Goal: Communication & Community: Answer question/provide support

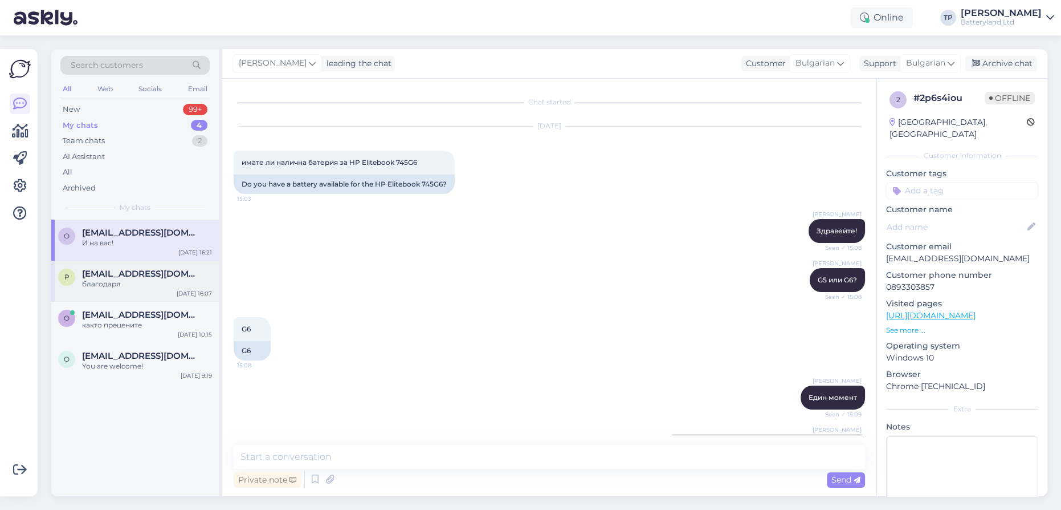
scroll to position [5086, 0]
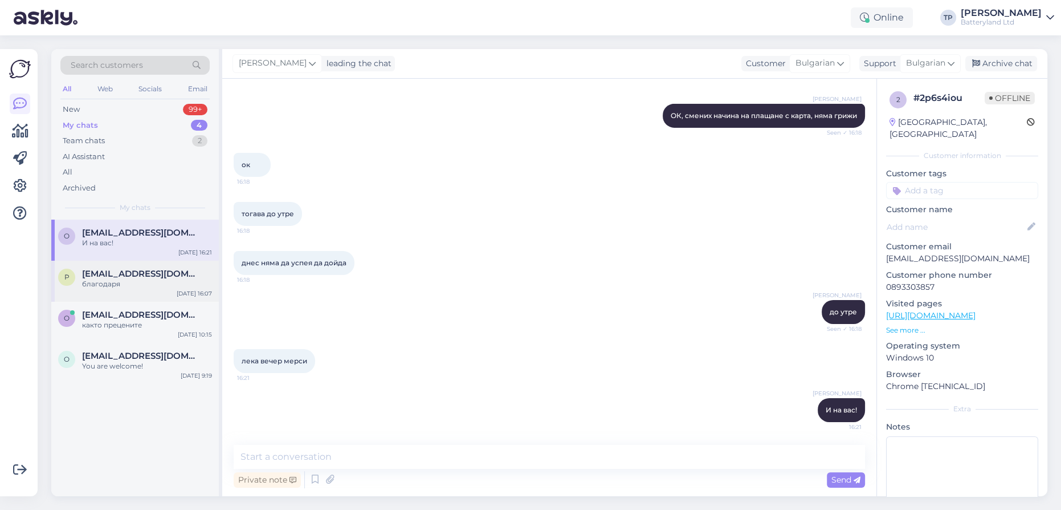
click at [121, 275] on div "[EMAIL_ADDRESS][DOMAIN_NAME] благодаря" at bounding box center [147, 279] width 130 height 21
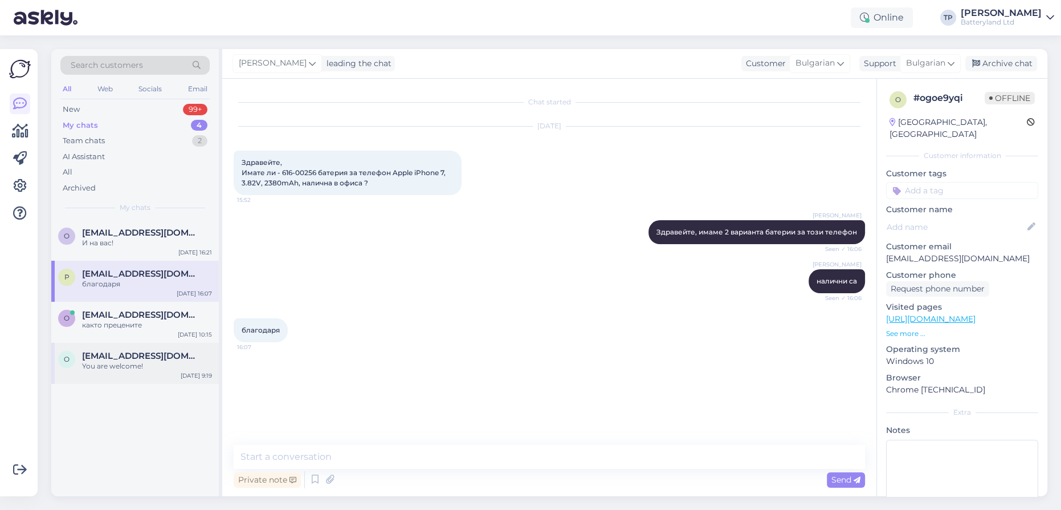
drag, startPoint x: 120, startPoint y: 307, endPoint x: 120, endPoint y: 345, distance: 38.2
click at [120, 310] on span "[EMAIL_ADDRESS][DOMAIN_NAME]" at bounding box center [141, 315] width 119 height 10
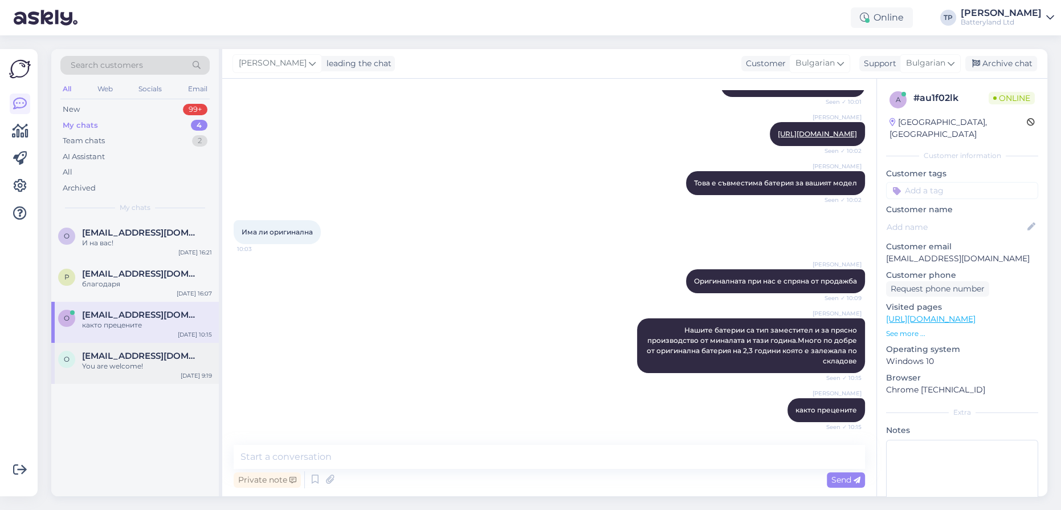
click at [120, 351] on span "[EMAIL_ADDRESS][DOMAIN_NAME]" at bounding box center [141, 356] width 119 height 10
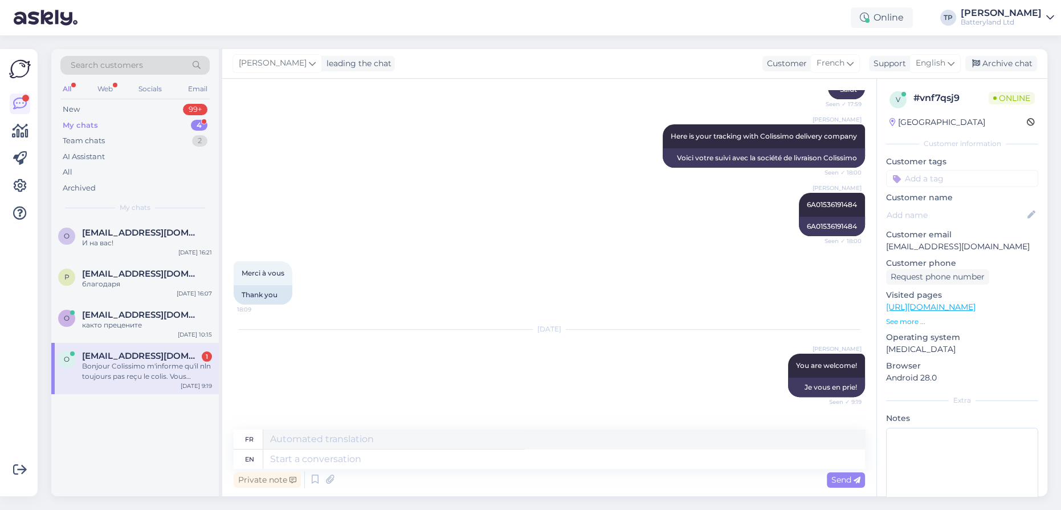
scroll to position [526, 0]
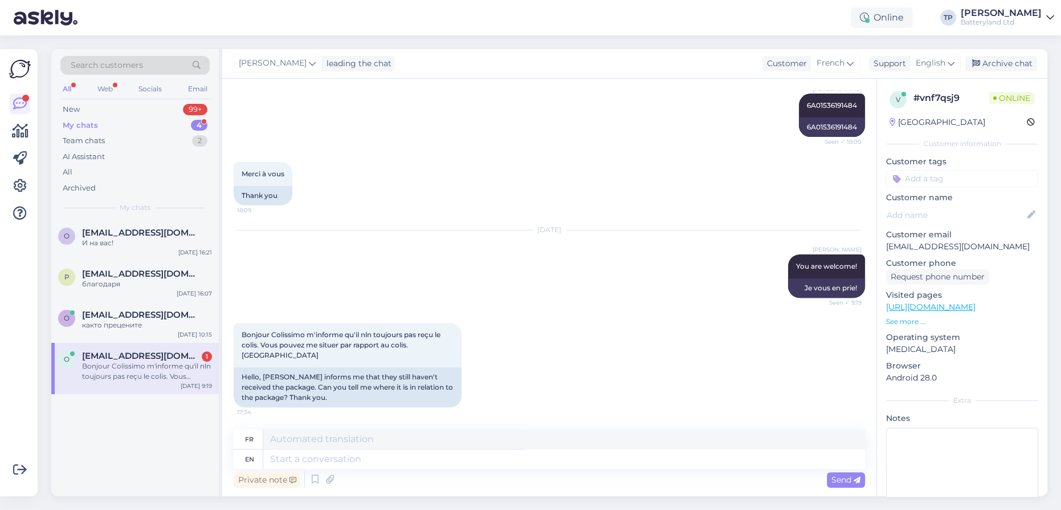
click at [167, 352] on div "[EMAIL_ADDRESS][DOMAIN_NAME] 1 Bonjour Colissimo m'informe qu'il nln toujours p…" at bounding box center [147, 366] width 130 height 31
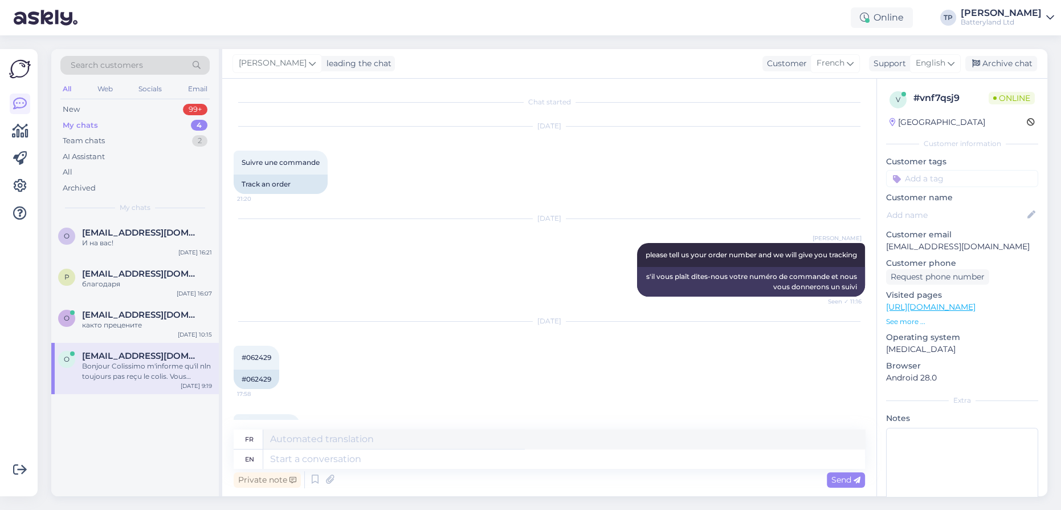
click at [155, 118] on div "My chats 4" at bounding box center [134, 125] width 149 height 16
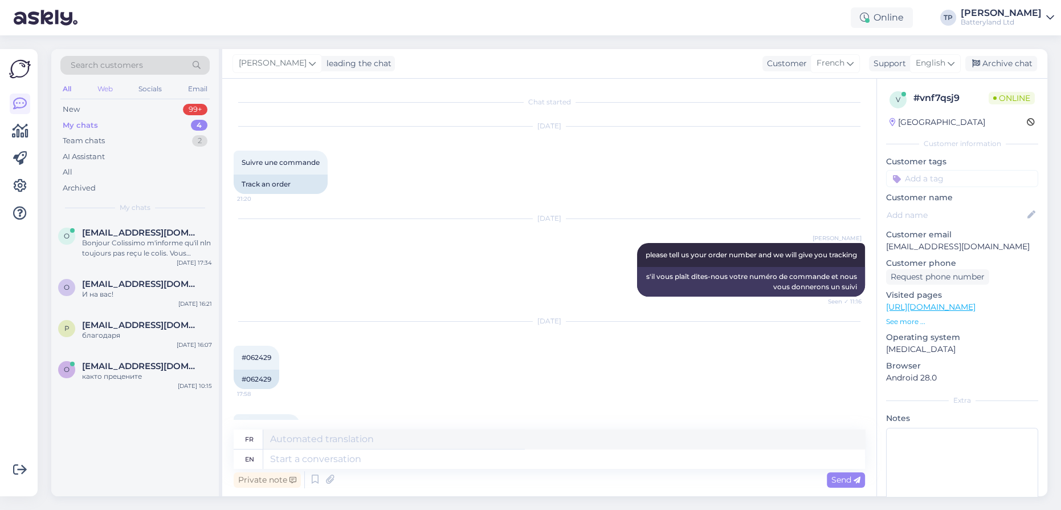
click at [98, 89] on div "Web" at bounding box center [105, 89] width 20 height 15
click at [133, 234] on span "[EMAIL_ADDRESS][DOMAIN_NAME]" at bounding box center [141, 232] width 119 height 10
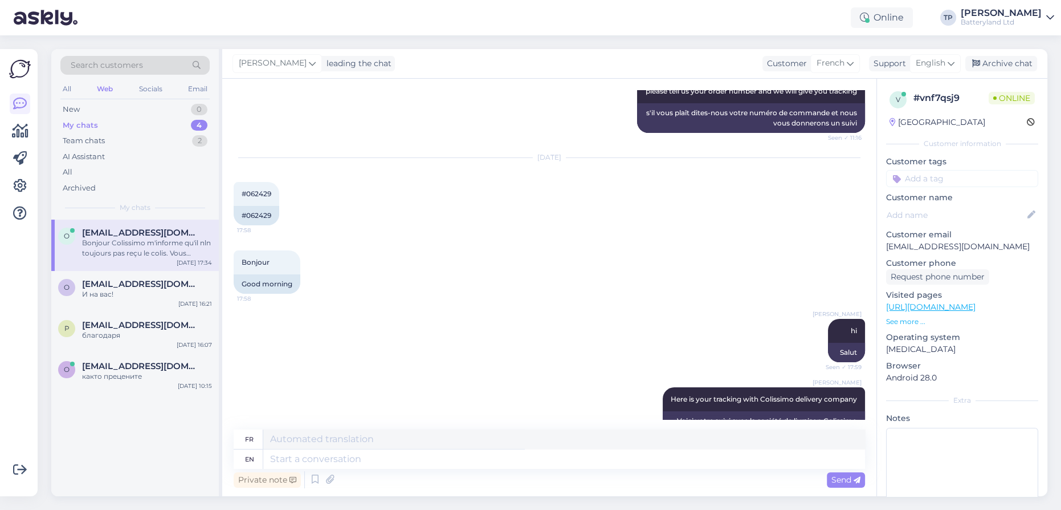
scroll to position [163, 0]
drag, startPoint x: 251, startPoint y: 226, endPoint x: 270, endPoint y: 225, distance: 18.8
click at [270, 225] on div "#062429" at bounding box center [257, 215] width 46 height 19
copy div "62429"
click at [273, 226] on div "#062429" at bounding box center [257, 215] width 46 height 19
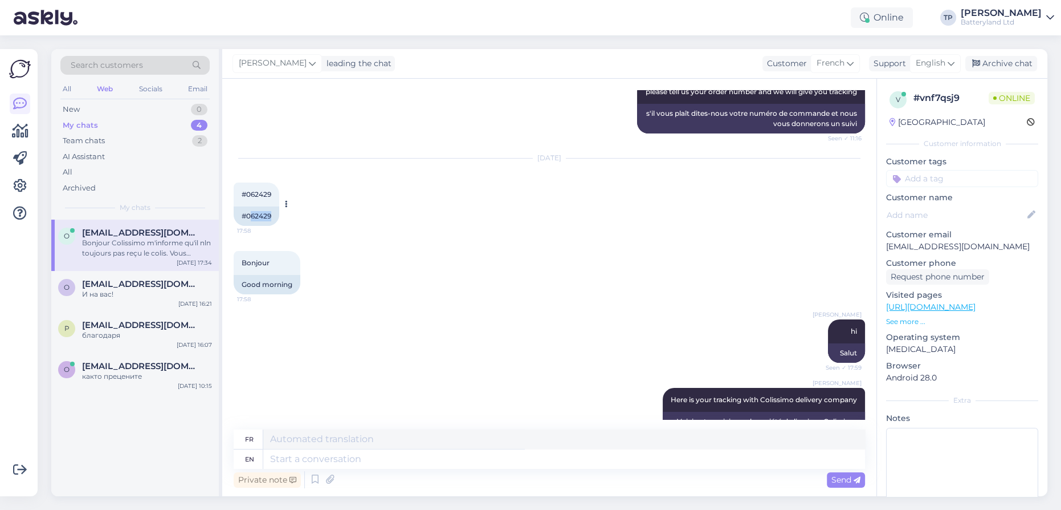
click at [274, 225] on div "#062429" at bounding box center [257, 215] width 46 height 19
drag, startPoint x: 252, startPoint y: 224, endPoint x: 283, endPoint y: 225, distance: 30.8
click at [279, 225] on div "#062429 17:58 #062429" at bounding box center [257, 203] width 46 height 43
copy div "62429"
click at [356, 458] on textarea at bounding box center [564, 458] width 602 height 19
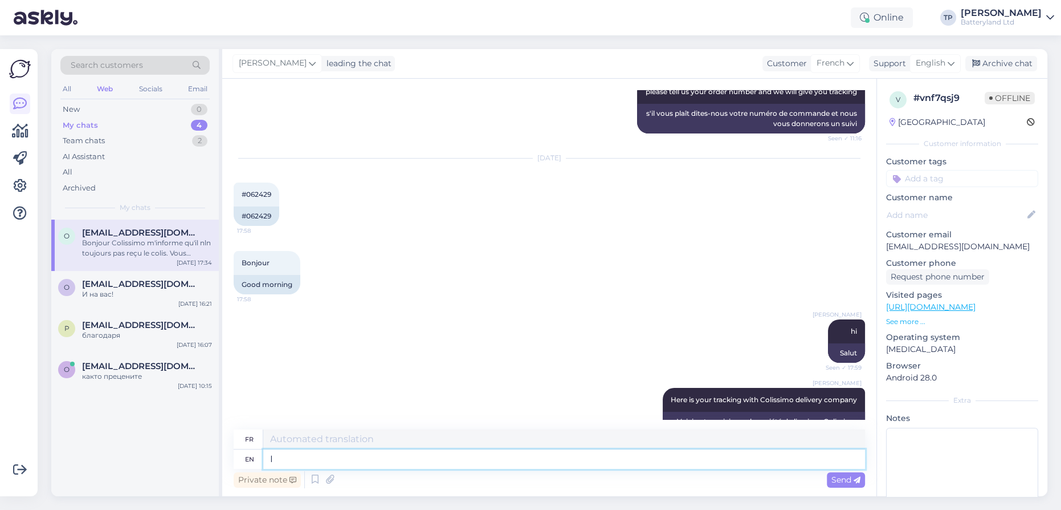
type textarea "I"
type textarea "je"
type textarea "I thing"
type textarea "Je pense"
type textarea "I think is"
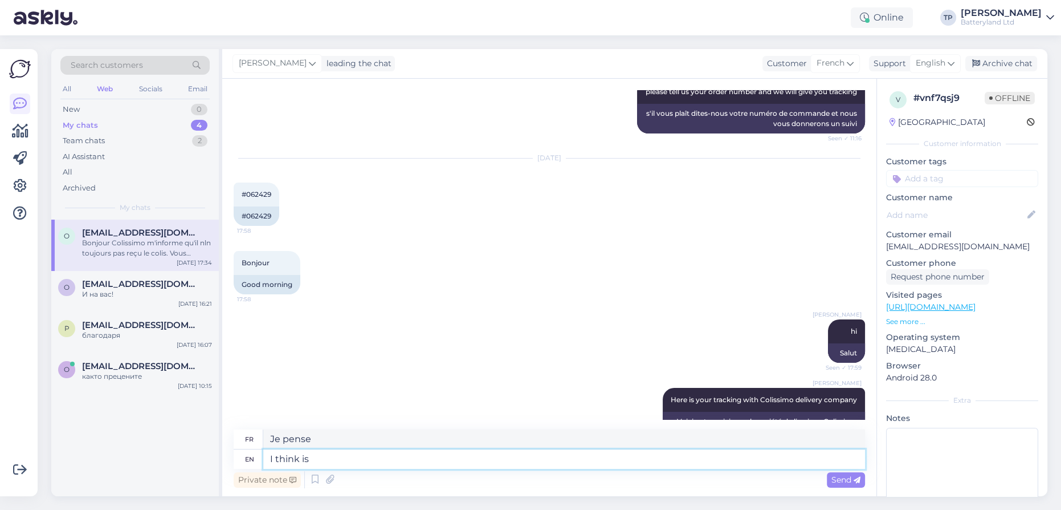
type textarea "Je pense que c'est"
type textarea "I think is still"
type textarea "Je pense que c'est toujours le cas"
type textarea "I think is still in"
type textarea "Je pense qu'il est toujours là"
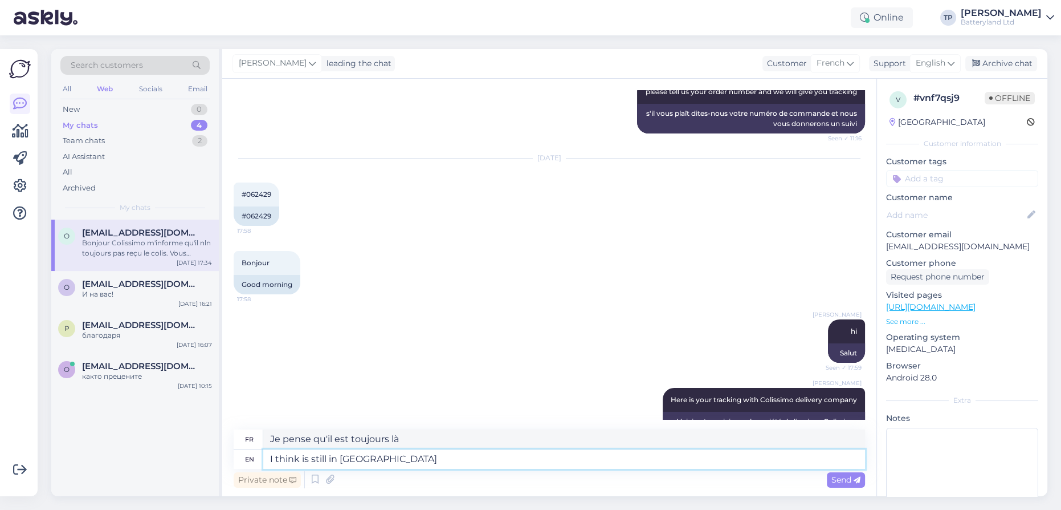
type textarea "I think is still in [GEOGRAPHIC_DATA]"
type textarea "Je pense qu'il est toujours en [GEOGRAPHIC_DATA]"
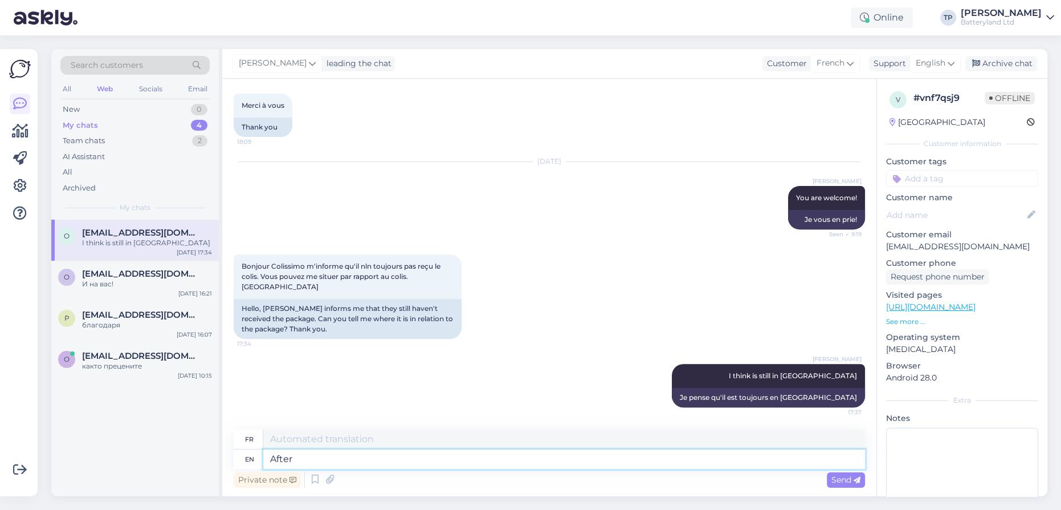
type textarea "After"
type textarea "Après"
type textarea "After the"
type textarea "Après le"
type textarea "After the package"
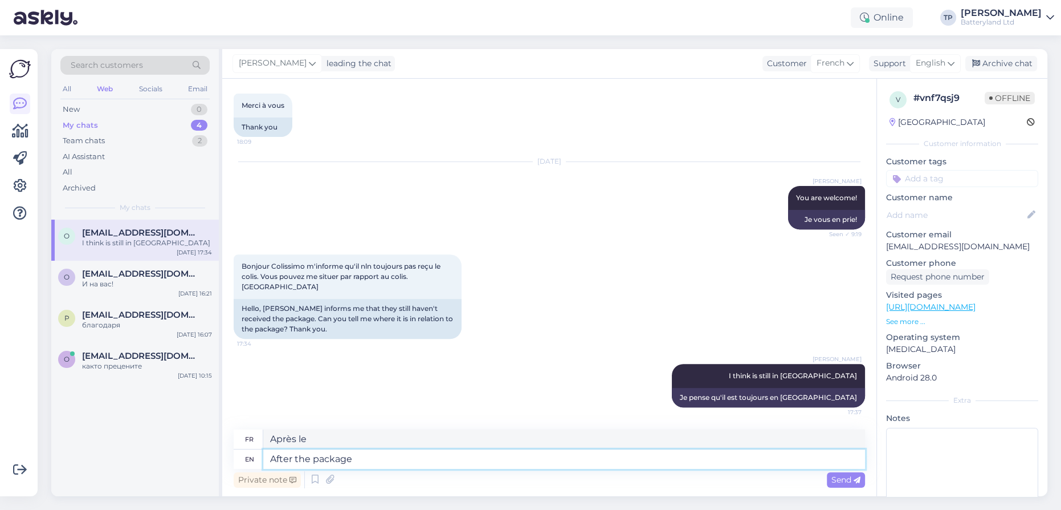
type textarea "Après le colis"
type textarea "After the package go i"
type textarea "Après le départ du colis"
type textarea "After the package go in"
type textarea "Après l'entrée du colis"
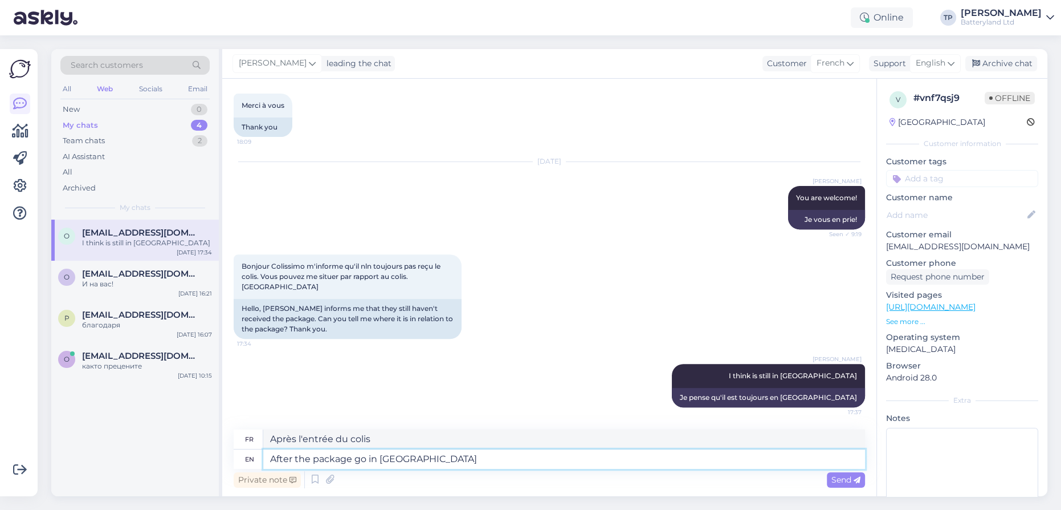
type textarea "After the package go in [GEOGRAPHIC_DATA]"
type textarea "Après le départ du colis en [GEOGRAPHIC_DATA]"
type textarea "After the package go in [GEOGRAPHIC_DATA],"
type textarea "Après que le colis soit parti en [GEOGRAPHIC_DATA],"
type textarea "After the package go in [GEOGRAPHIC_DATA], Co"
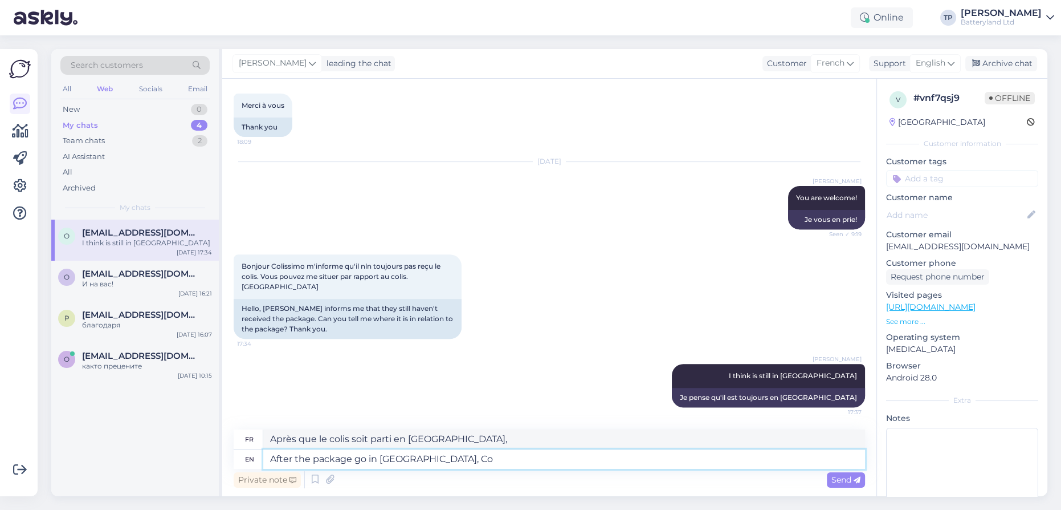
type textarea "Après que le colis soit parti en [GEOGRAPHIC_DATA], Co"
type textarea "After the package go in [GEOGRAPHIC_DATA], [GEOGRAPHIC_DATA]"
type textarea "Après le départ du colis en [GEOGRAPHIC_DATA], [GEOGRAPHIC_DATA]"
type textarea "After the package go in [GEOGRAPHIC_DATA], Colissimo wi"
type textarea "Après le départ du colis en [GEOGRAPHIC_DATA], Colissimo w"
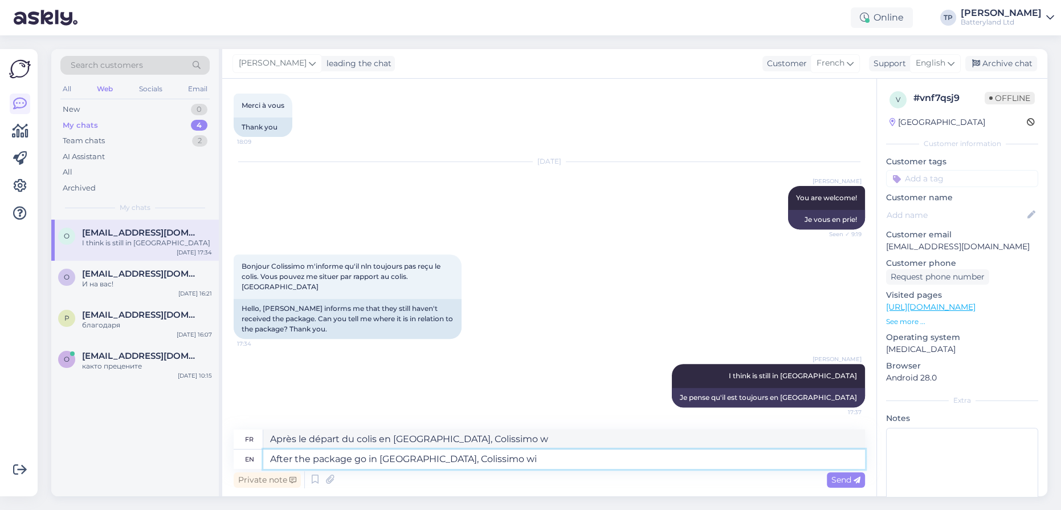
type textarea "After the package go in [GEOGRAPHIC_DATA], Colissimo wil"
type textarea "Après le départ du colis en [GEOGRAPHIC_DATA], [GEOGRAPHIC_DATA] sera"
type textarea "After the package go in [GEOGRAPHIC_DATA], Colissimo will"
type textarea "Une fois le colis parti en [GEOGRAPHIC_DATA], Colissimo sera"
type textarea "After the package go in [GEOGRAPHIC_DATA], Colissimo will add"
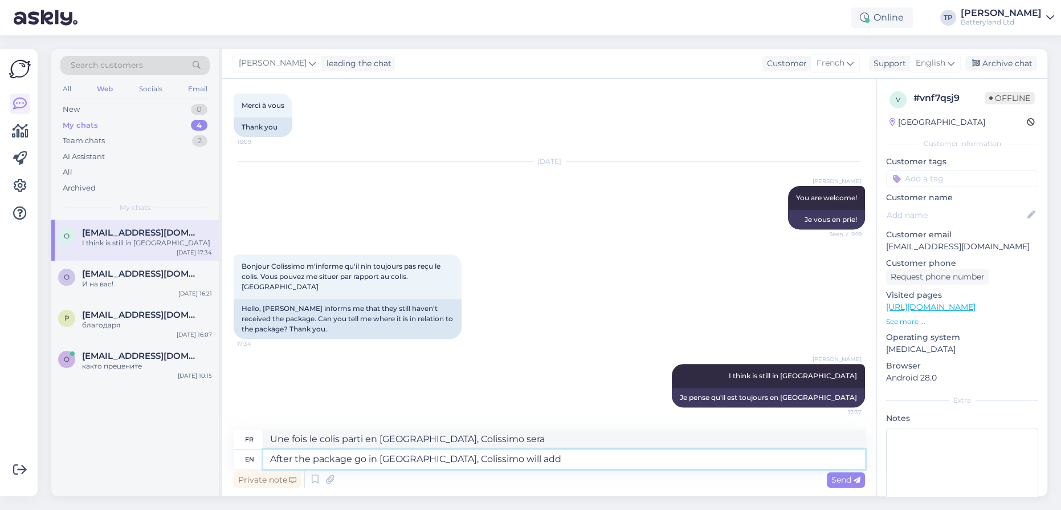
type textarea "Une fois le colis parti en [GEOGRAPHIC_DATA], Colissimo ajoutera"
type textarea "After the package go in [GEOGRAPHIC_DATA], Colissimo will add another t"
type textarea "Une fois le colis parti en [GEOGRAPHIC_DATA], Colissimo ajoutera un autre"
type textarea "After the package go in [GEOGRAPHIC_DATA], Colissimo will add another tracking"
type textarea "Une fois le colis parti en [GEOGRAPHIC_DATA], Colissimo ajoutera un autre suivi"
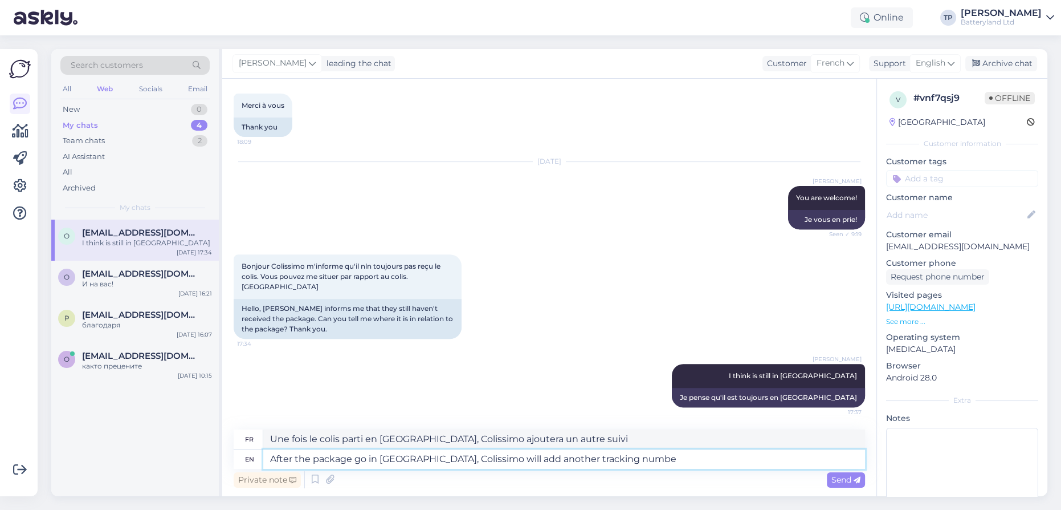
type textarea "After the package go in [GEOGRAPHIC_DATA], Colissimo will add another tracking …"
type textarea "Une fois le colis parti en [GEOGRAPHIC_DATA], Colissimo ajoutera un autre numér…"
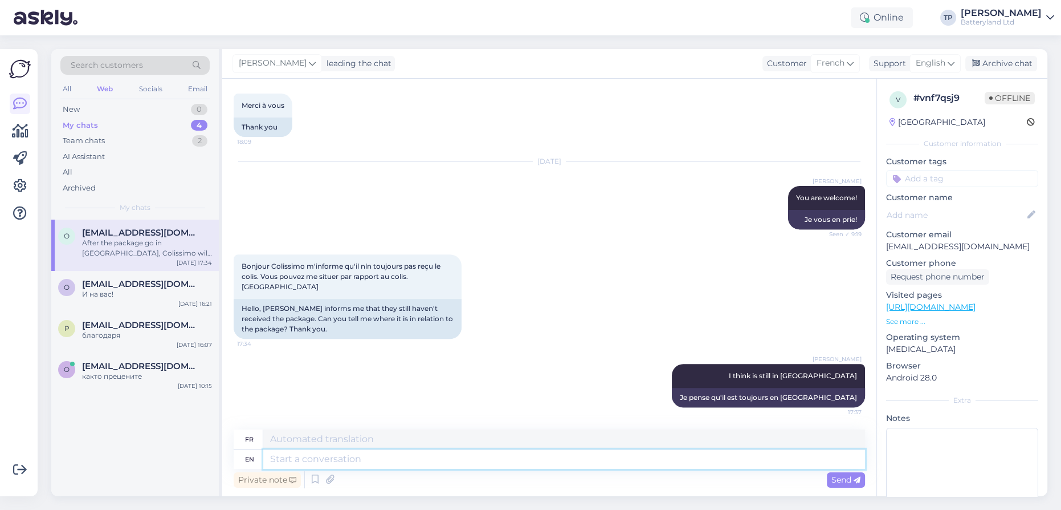
scroll to position [683, 0]
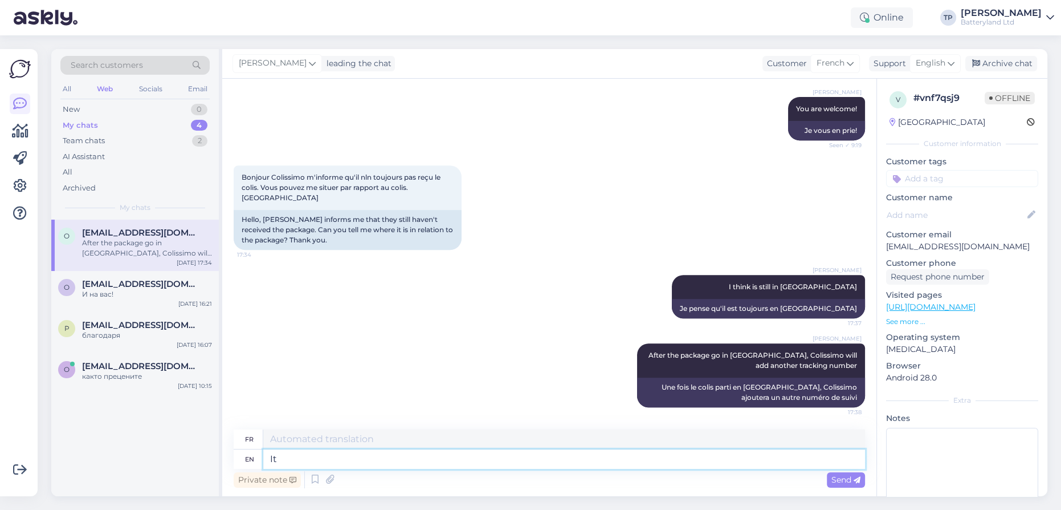
type textarea "It"
type textarea "Il"
type textarea "It will"
type textarea "Ce sera"
type textarea "It will arrive t"
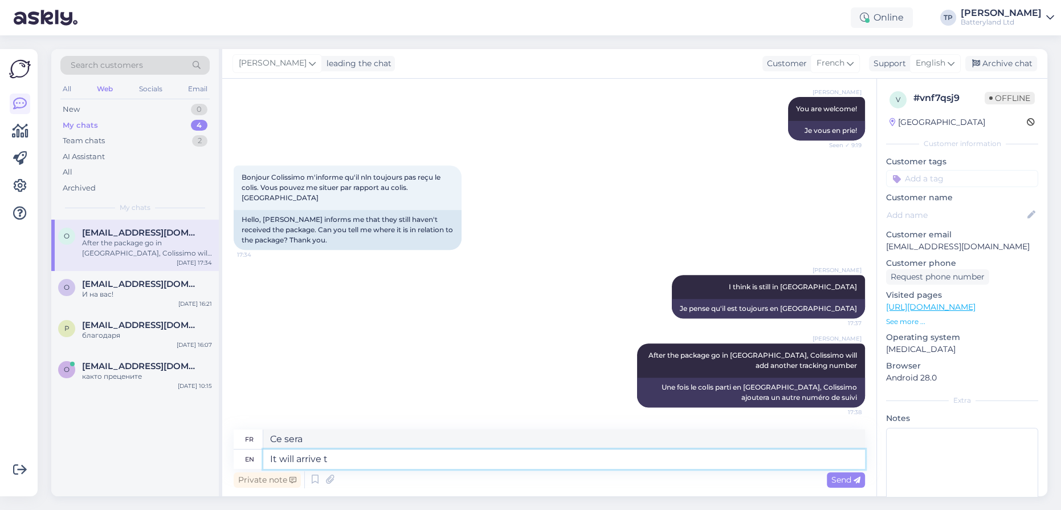
type textarea "Il arrivera"
type textarea "It will arrive to"
type textarea "Il arrivera à"
type textarea "It will arrive to you."
type textarea "Il vous parviendra."
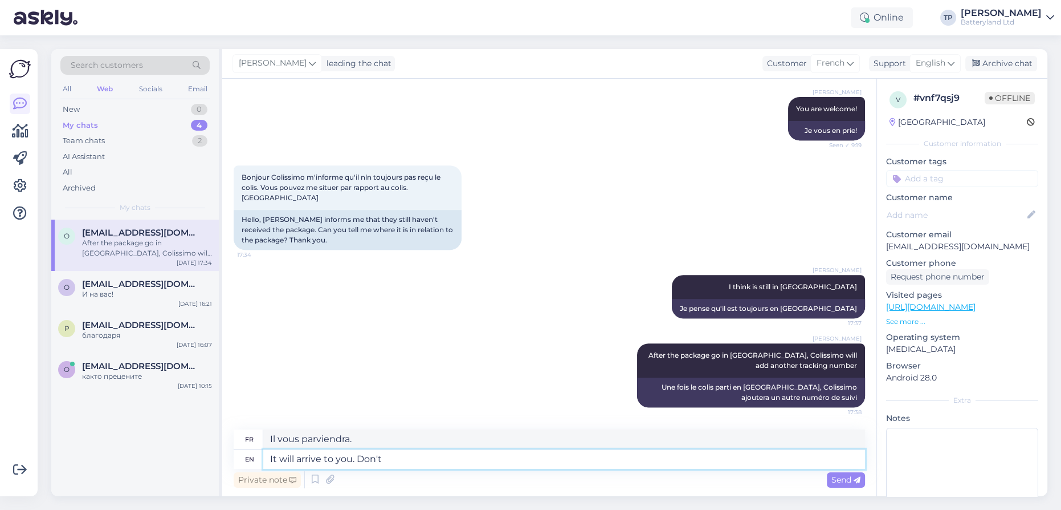
type textarea "It will arrive to you. Don't"
type textarea "Il vous parviendra. Ne le faites pas."
type textarea "It will arrive to you. Don't worry"
type textarea "Il vous parviendra. Ne vous inquiétez pas."
